Goal: Entertainment & Leisure: Consume media (video, audio)

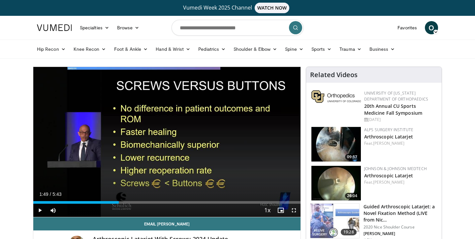
click at [165, 145] on icon "Video Player" at bounding box center [167, 142] width 18 height 18
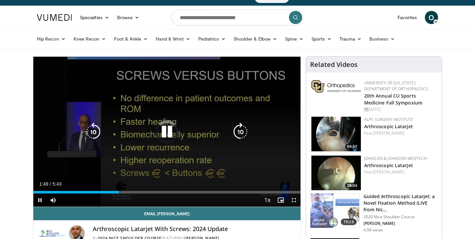
scroll to position [19, 0]
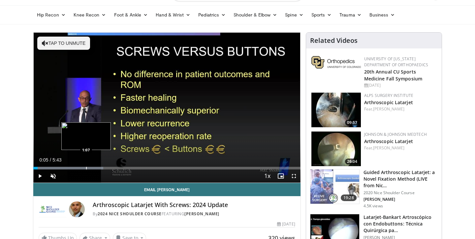
click at [86, 167] on div "Progress Bar" at bounding box center [86, 168] width 1 height 3
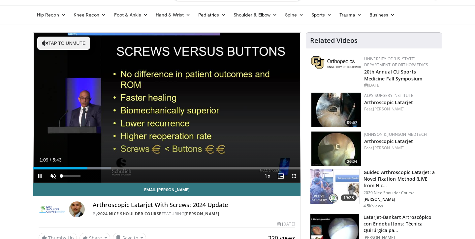
click at [56, 176] on span "Video Player" at bounding box center [52, 175] width 13 height 13
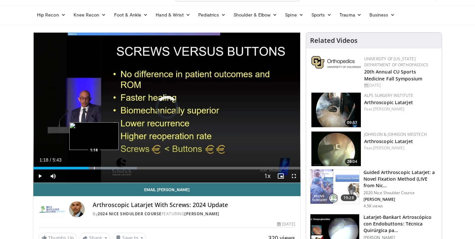
click at [94, 167] on div "Progress Bar" at bounding box center [94, 168] width 1 height 3
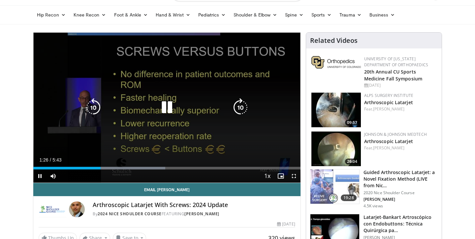
click at [239, 110] on icon "Video Player" at bounding box center [240, 107] width 18 height 18
click at [169, 109] on icon "Video Player" at bounding box center [167, 107] width 18 height 18
click at [167, 110] on icon "Video Player" at bounding box center [167, 107] width 18 height 18
click at [168, 108] on icon "Video Player" at bounding box center [167, 107] width 18 height 18
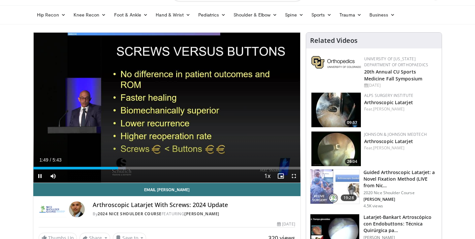
click at [168, 108] on div "10 seconds Tap to unmute" at bounding box center [166, 108] width 267 height 150
click at [41, 176] on span "Video Player" at bounding box center [39, 175] width 13 height 13
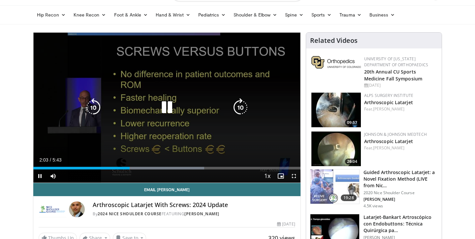
click at [176, 113] on icon "Video Player" at bounding box center [167, 107] width 18 height 18
click at [171, 110] on icon "Video Player" at bounding box center [167, 107] width 18 height 18
click at [161, 106] on icon "Video Player" at bounding box center [167, 107] width 18 height 18
click at [164, 106] on icon "Video Player" at bounding box center [167, 107] width 18 height 18
click at [166, 107] on icon "Video Player" at bounding box center [167, 107] width 18 height 18
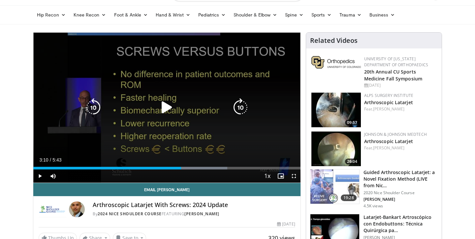
click at [99, 108] on icon "Video Player" at bounding box center [93, 107] width 18 height 18
click at [169, 107] on icon "Video Player" at bounding box center [167, 107] width 18 height 18
click at [94, 107] on icon "Video Player" at bounding box center [93, 107] width 18 height 18
click at [97, 106] on icon "Video Player" at bounding box center [93, 107] width 18 height 18
click at [94, 106] on icon "Video Player" at bounding box center [93, 107] width 18 height 18
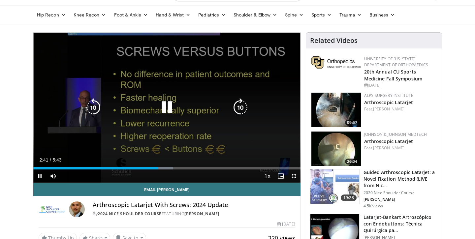
click at [168, 106] on icon "Video Player" at bounding box center [167, 107] width 18 height 18
click at [167, 110] on icon "Video Player" at bounding box center [167, 107] width 18 height 18
click at [164, 108] on icon "Video Player" at bounding box center [167, 107] width 18 height 18
click at [167, 110] on icon "Video Player" at bounding box center [167, 107] width 18 height 18
click at [163, 104] on icon "Video Player" at bounding box center [167, 107] width 18 height 18
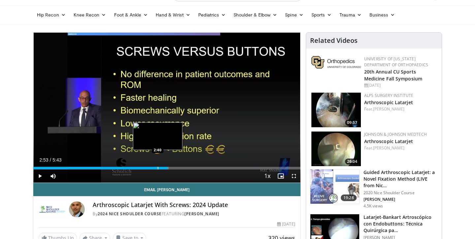
click at [158, 166] on div "Loaded : 50.60% 2:53 2:40" at bounding box center [166, 166] width 267 height 6
click at [148, 167] on div "Progress Bar" at bounding box center [148, 168] width 1 height 3
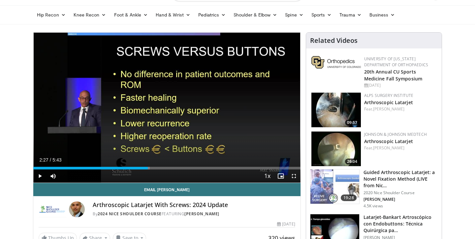
click at [41, 176] on span "Video Player" at bounding box center [39, 175] width 13 height 13
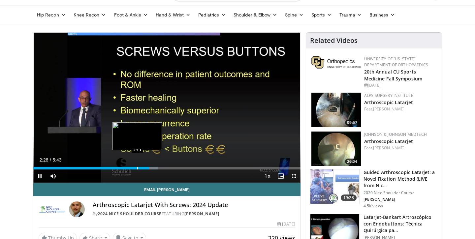
click at [137, 168] on div "Progress Bar" at bounding box center [137, 168] width 1 height 3
click at [128, 169] on div "Progress Bar" at bounding box center [128, 168] width 1 height 3
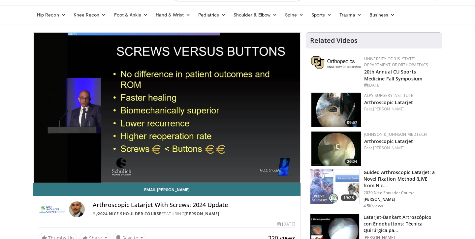
click at [124, 169] on div "10 seconds Tap to unmute" at bounding box center [166, 108] width 267 height 150
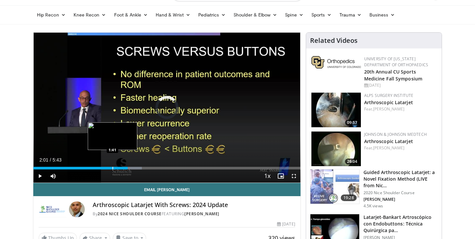
click at [112, 169] on div "Progress Bar" at bounding box center [112, 168] width 1 height 3
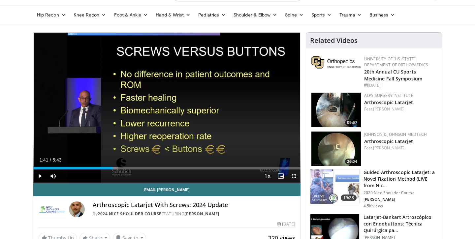
click at [39, 174] on span "Video Player" at bounding box center [39, 175] width 13 height 13
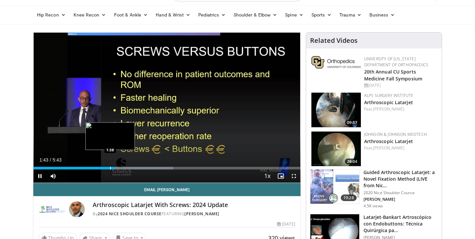
click at [110, 168] on div "Progress Bar" at bounding box center [110, 168] width 1 height 3
click at [107, 167] on div "Progress Bar" at bounding box center [106, 168] width 1 height 3
click at [104, 168] on div "Progress Bar" at bounding box center [104, 168] width 1 height 3
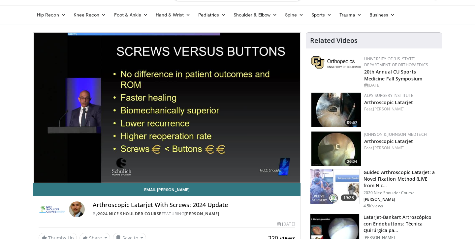
click at [101, 169] on div "10 seconds Tap to unmute" at bounding box center [166, 108] width 267 height 150
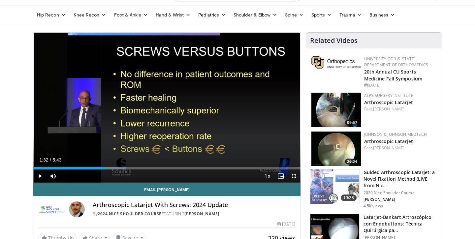
click at [40, 175] on span "Video Player" at bounding box center [39, 175] width 13 height 13
click at [100, 168] on div "Progress Bar" at bounding box center [100, 168] width 1 height 3
click at [95, 167] on div "Progress Bar" at bounding box center [95, 168] width 1 height 3
click at [91, 168] on div "Progress Bar" at bounding box center [91, 168] width 1 height 3
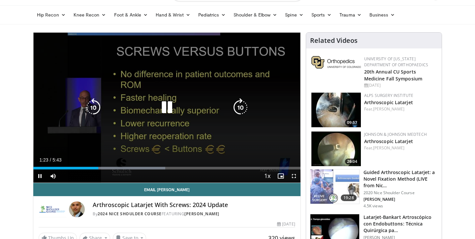
click at [91, 107] on icon "Video Player" at bounding box center [93, 107] width 18 height 18
click at [169, 106] on icon "Video Player" at bounding box center [167, 107] width 18 height 18
click at [88, 107] on icon "Video Player" at bounding box center [93, 107] width 18 height 18
click at [168, 106] on icon "Video Player" at bounding box center [167, 107] width 18 height 18
click at [91, 106] on icon "Video Player" at bounding box center [93, 107] width 18 height 18
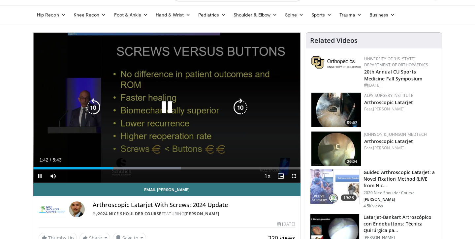
click at [165, 109] on icon "Video Player" at bounding box center [167, 107] width 18 height 18
